Goal: Task Accomplishment & Management: Complete application form

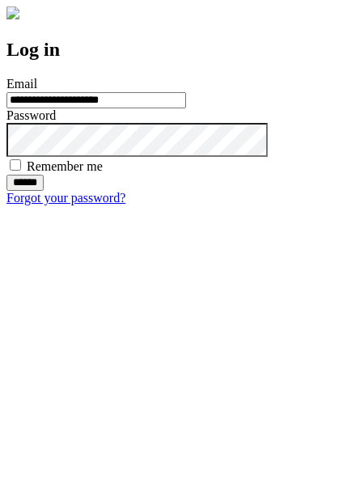
type input "**********"
click at [44, 191] on input "******" at bounding box center [24, 183] width 37 height 16
